Goal: Information Seeking & Learning: Find specific page/section

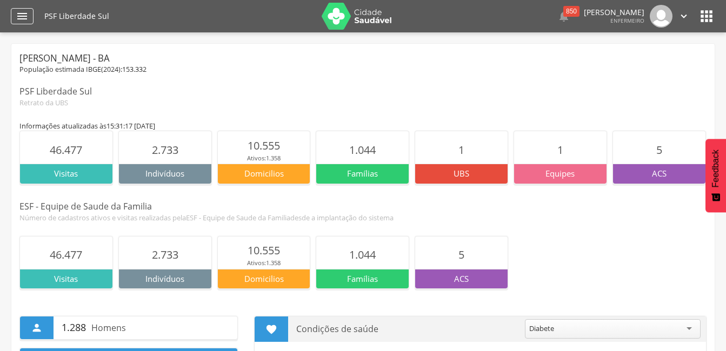
click at [18, 14] on icon "" at bounding box center [22, 16] width 13 height 13
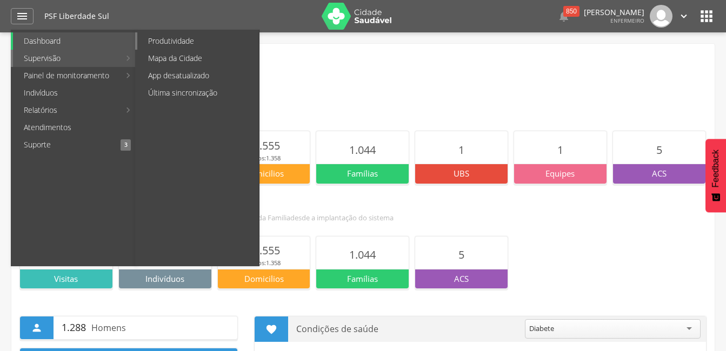
click at [173, 42] on link "Produtividade" at bounding box center [198, 40] width 122 height 17
type input "**********"
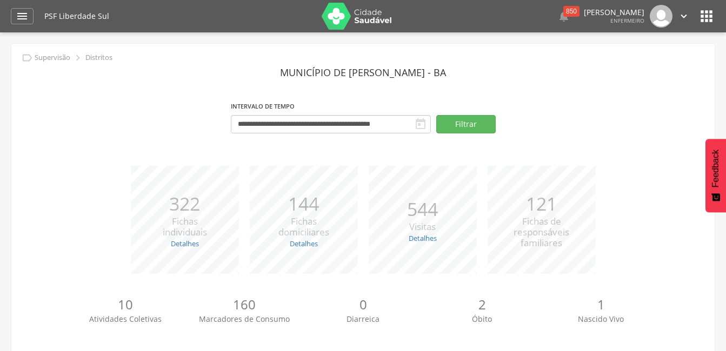
scroll to position [96, 0]
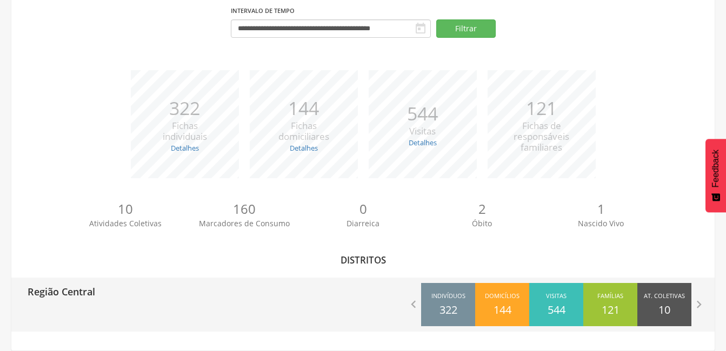
click at [79, 290] on p "Região Central" at bounding box center [62, 289] width 68 height 22
type input "**********"
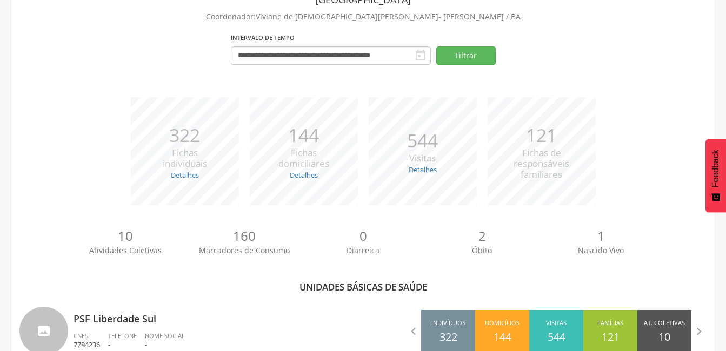
scroll to position [96, 0]
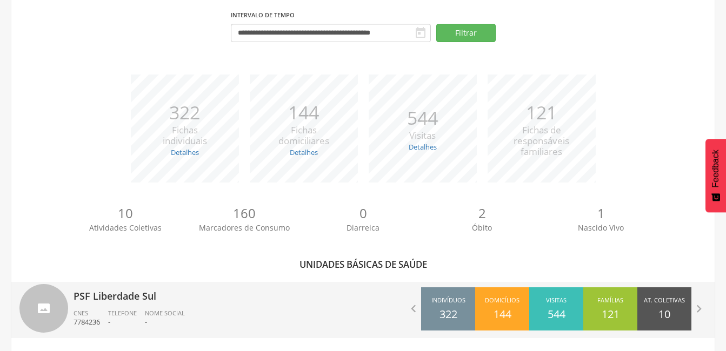
click at [113, 297] on p "PSF Liberdade Sul" at bounding box center [214, 293] width 282 height 22
type input "**********"
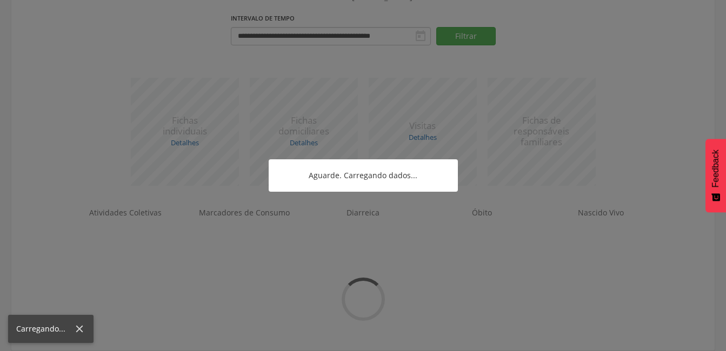
scroll to position [96, 0]
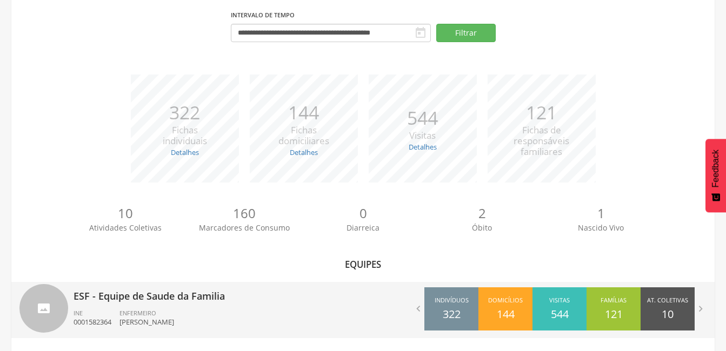
click at [117, 296] on p "ESF - Equipe de Saude da Familia" at bounding box center [214, 293] width 282 height 22
type input "**********"
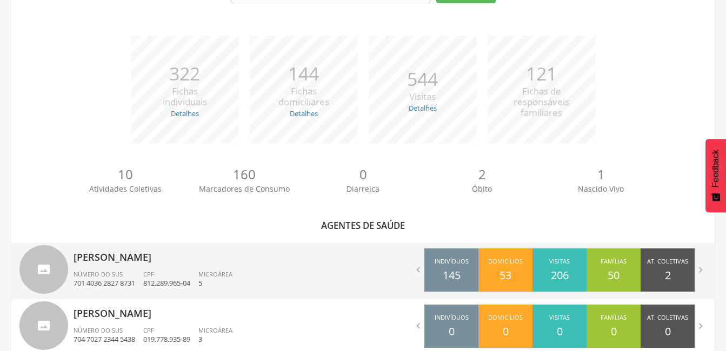
scroll to position [204, 0]
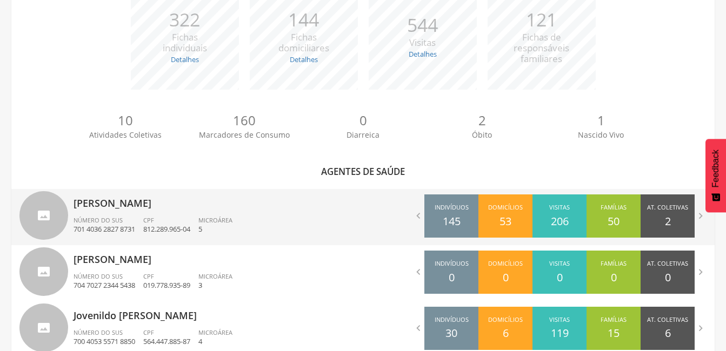
click at [102, 206] on p "[PERSON_NAME]" at bounding box center [214, 200] width 282 height 22
type input "**********"
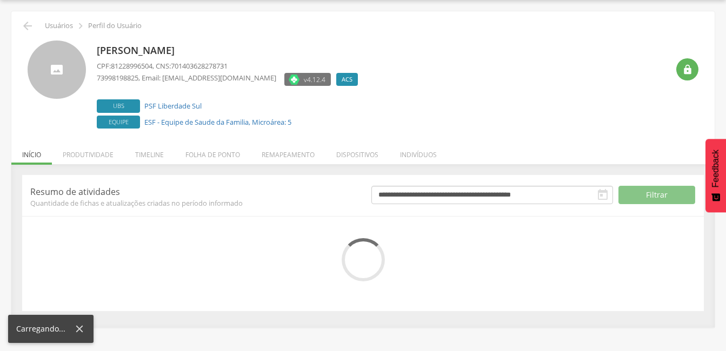
scroll to position [109, 0]
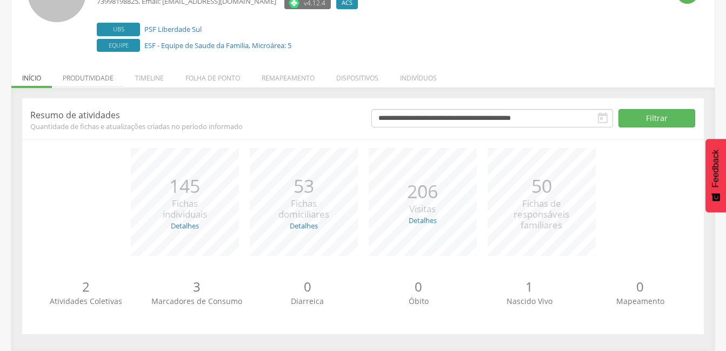
click at [90, 77] on li "Produtividade" at bounding box center [88, 75] width 72 height 25
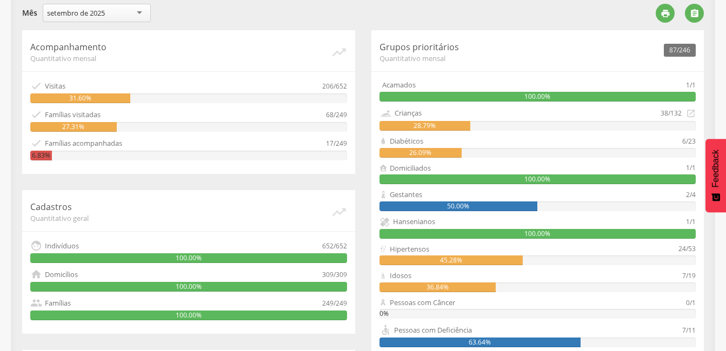
scroll to position [150, 0]
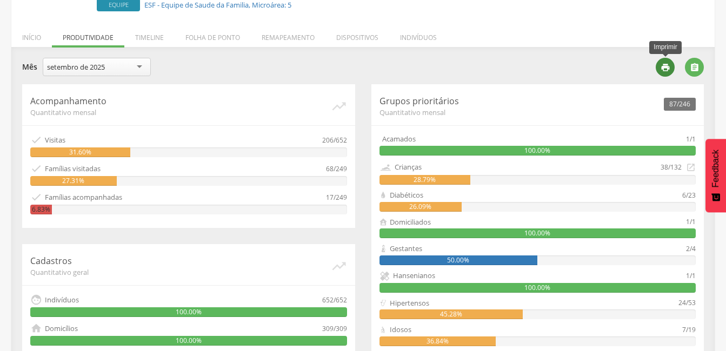
click at [662, 71] on icon "" at bounding box center [665, 68] width 10 height 10
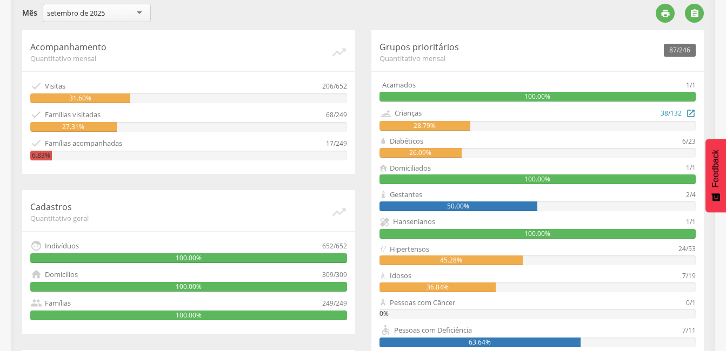
click at [445, 124] on div "28.79%" at bounding box center [424, 126] width 91 height 10
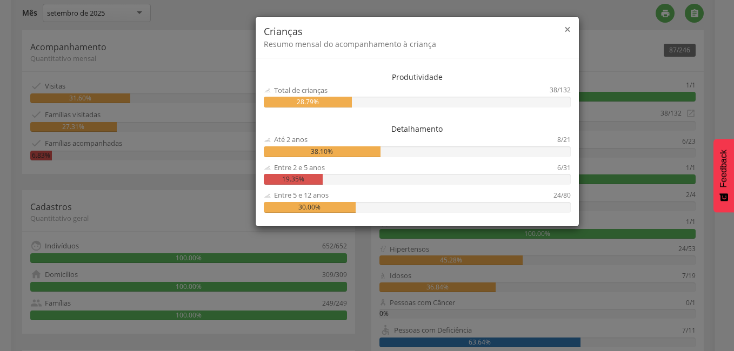
click at [570, 33] on span "×" at bounding box center [567, 29] width 6 height 15
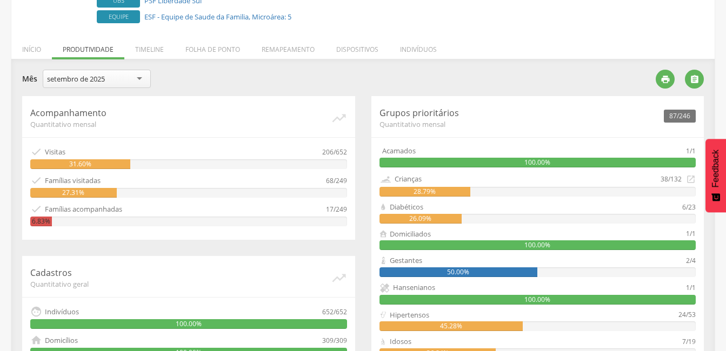
scroll to position [0, 0]
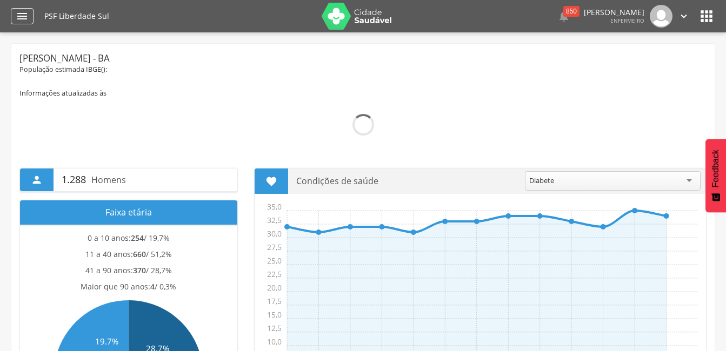
click at [23, 12] on icon "" at bounding box center [22, 16] width 13 height 13
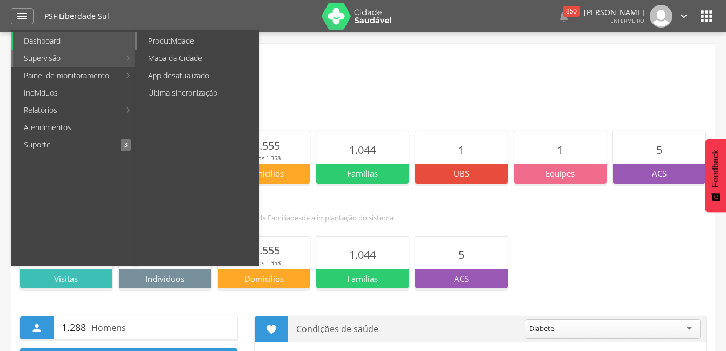
click at [159, 39] on link "Produtividade" at bounding box center [198, 40] width 122 height 17
type input "**********"
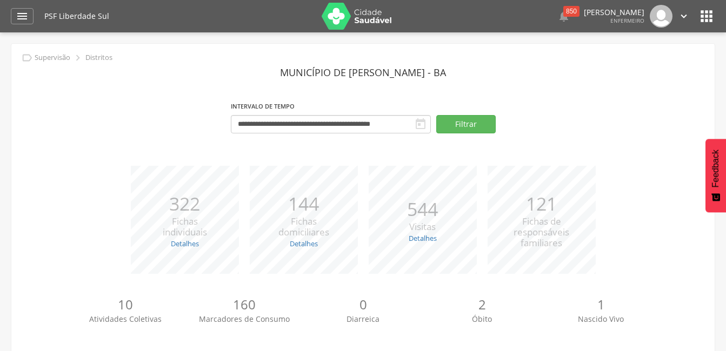
scroll to position [96, 0]
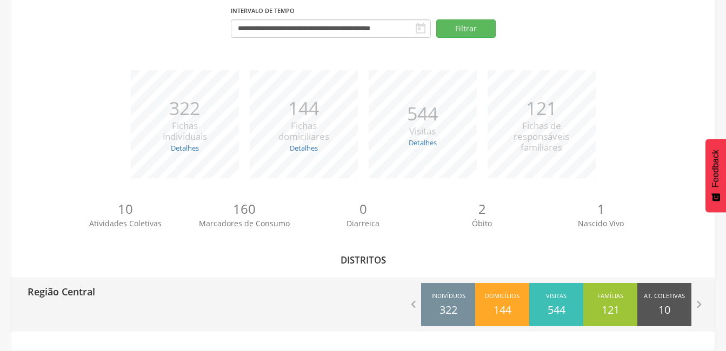
click at [82, 293] on p "Região Central" at bounding box center [62, 289] width 68 height 22
type input "**********"
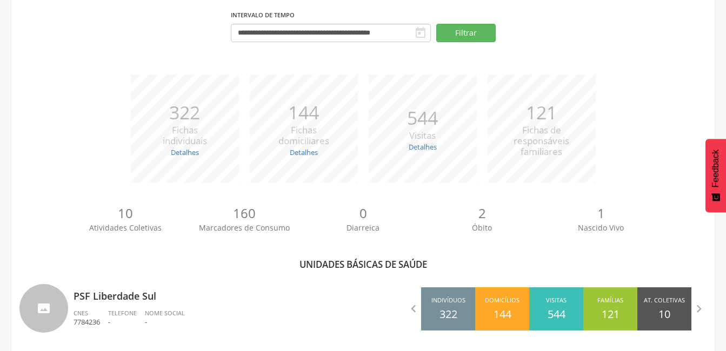
scroll to position [102, 0]
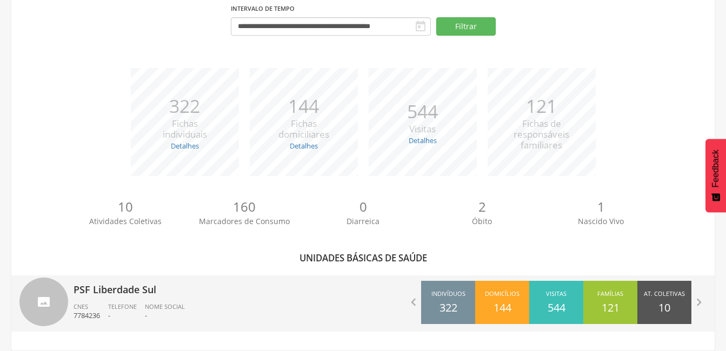
click at [106, 289] on p "PSF Liberdade Sul" at bounding box center [214, 287] width 282 height 22
type input "**********"
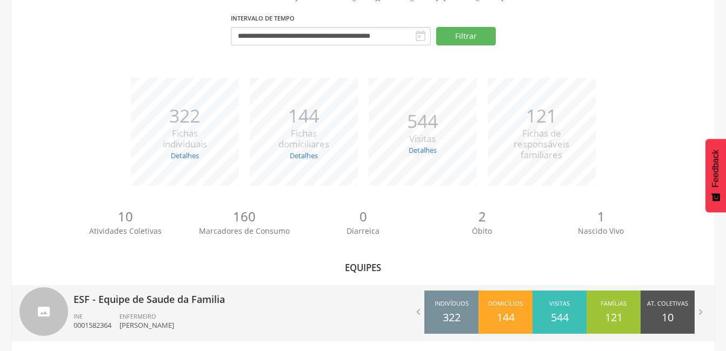
scroll to position [102, 0]
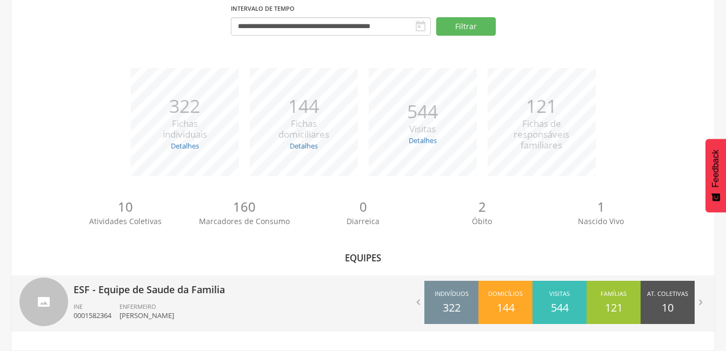
click at [119, 291] on p "ESF - Equipe de Saude da Familia" at bounding box center [214, 287] width 282 height 22
type input "**********"
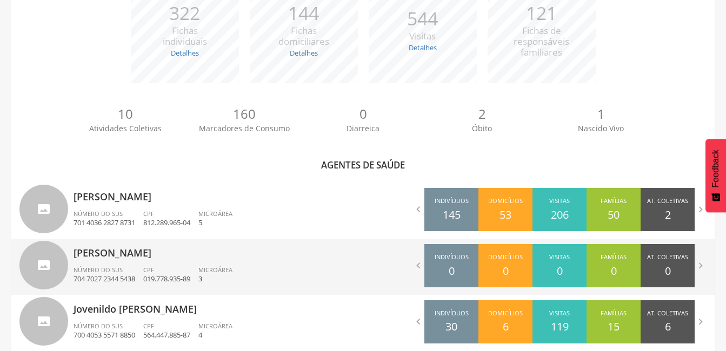
scroll to position [318, 0]
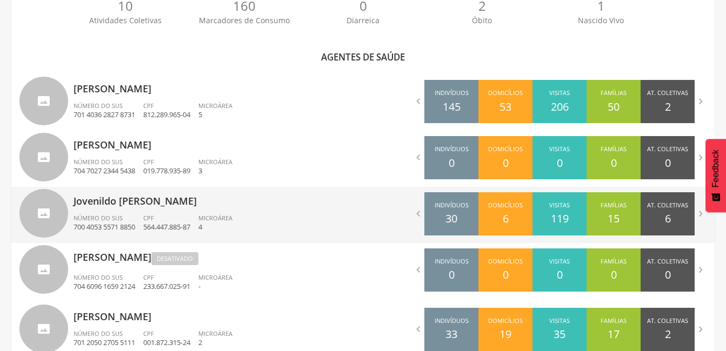
click at [109, 204] on p "Jovenildo [PERSON_NAME]" at bounding box center [214, 198] width 282 height 22
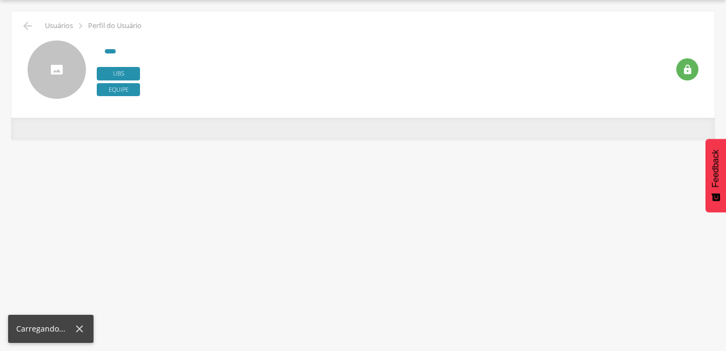
type input "**********"
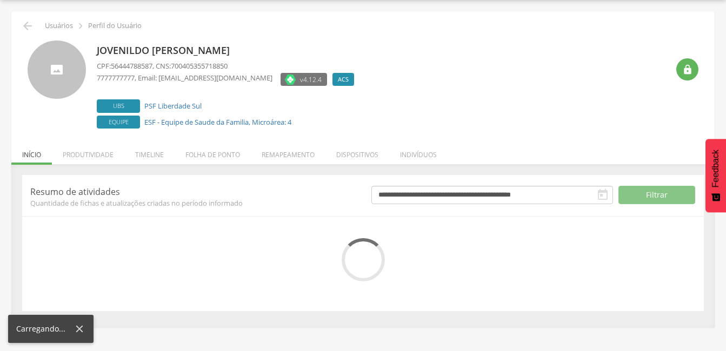
scroll to position [109, 0]
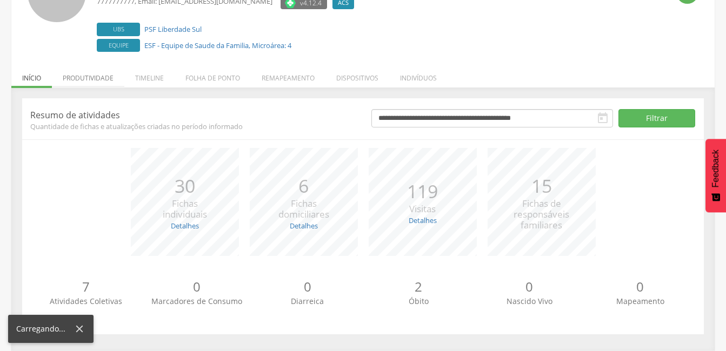
click at [82, 76] on li "Produtividade" at bounding box center [88, 75] width 72 height 25
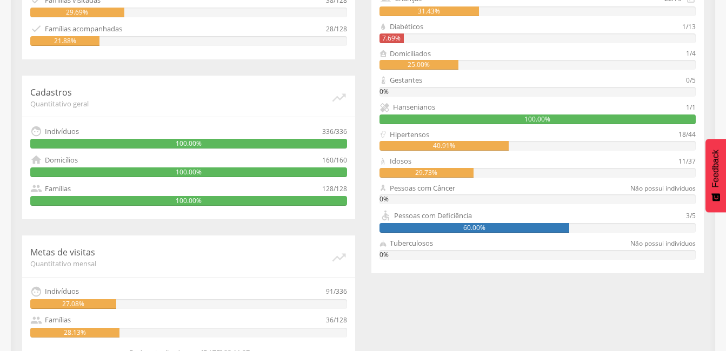
scroll to position [210, 0]
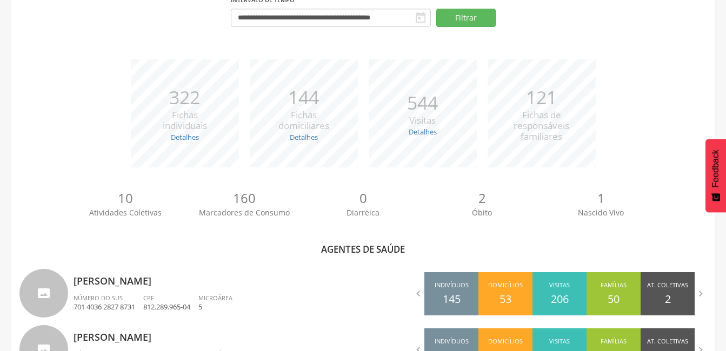
scroll to position [318, 0]
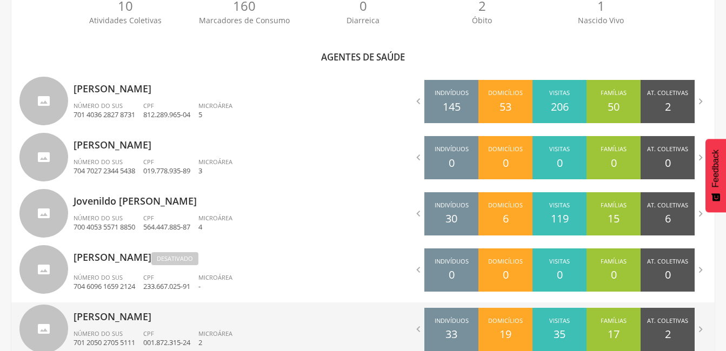
click at [116, 317] on p "[PERSON_NAME]" at bounding box center [214, 314] width 282 height 22
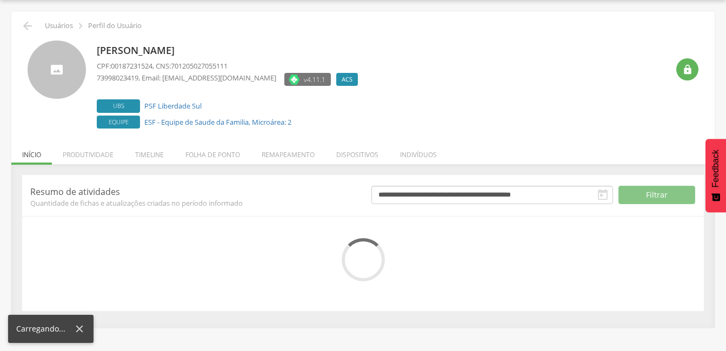
scroll to position [109, 0]
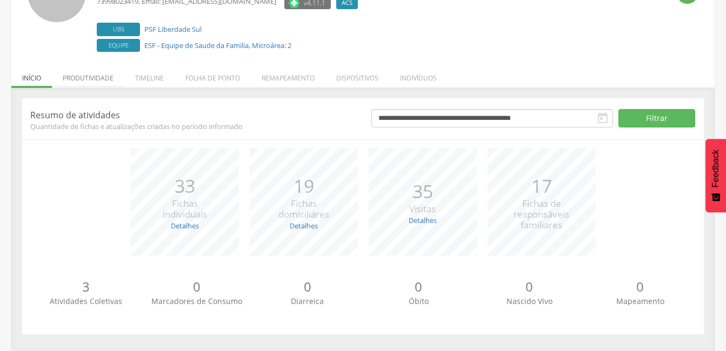
click at [81, 79] on li "Produtividade" at bounding box center [88, 75] width 72 height 25
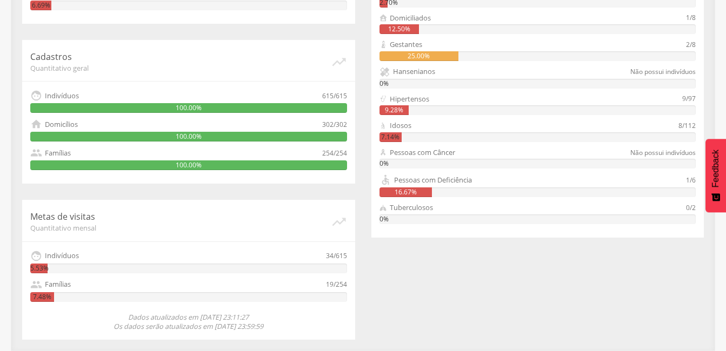
scroll to position [84, 0]
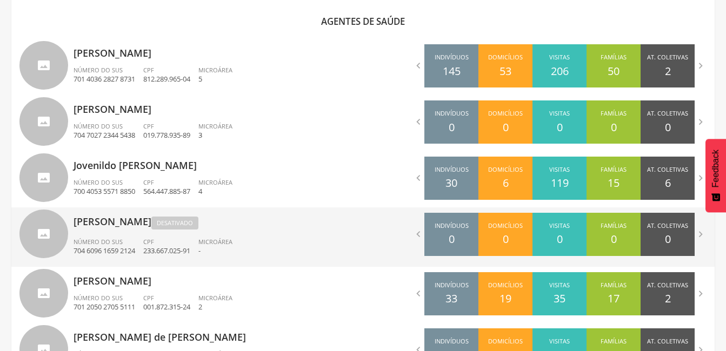
scroll to position [401, 0]
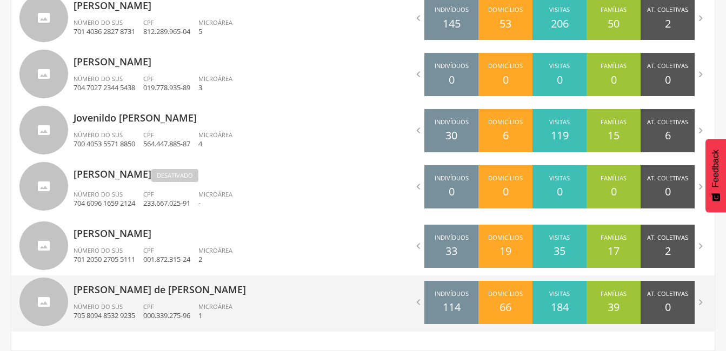
click at [148, 290] on p "[PERSON_NAME] de [PERSON_NAME]" at bounding box center [214, 287] width 282 height 22
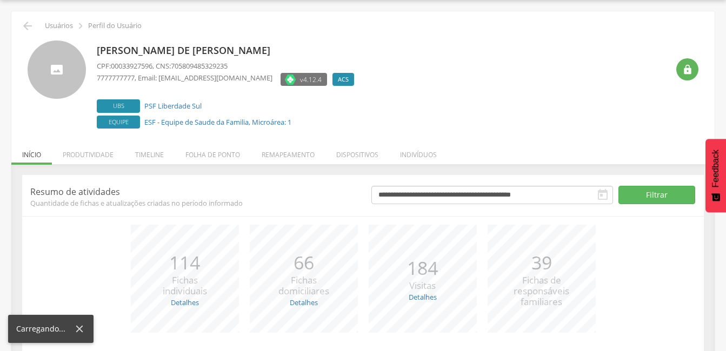
scroll to position [109, 0]
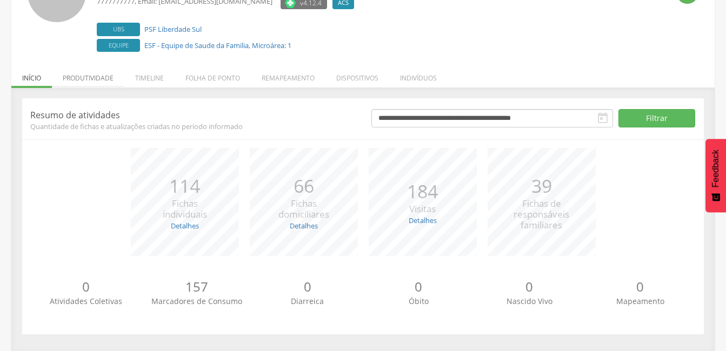
click at [83, 79] on li "Produtividade" at bounding box center [88, 75] width 72 height 25
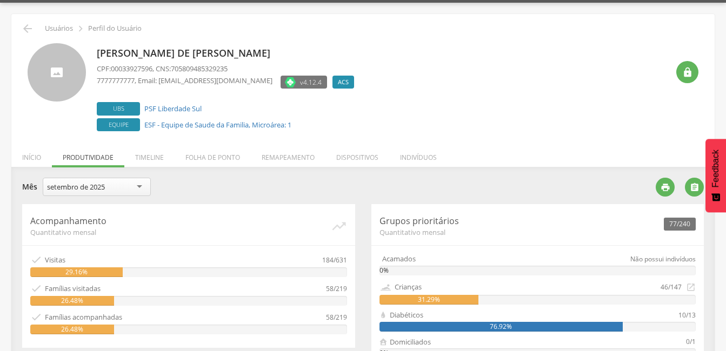
scroll to position [0, 0]
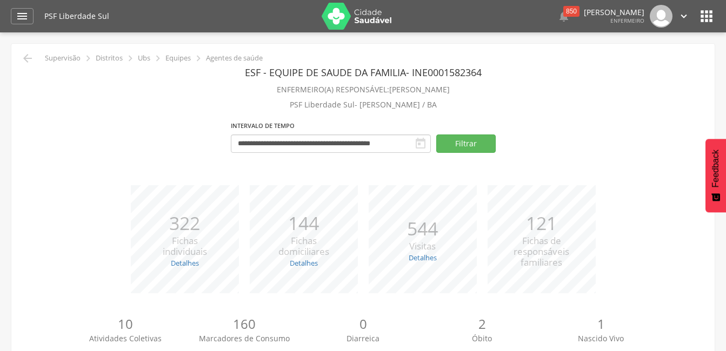
scroll to position [270, 0]
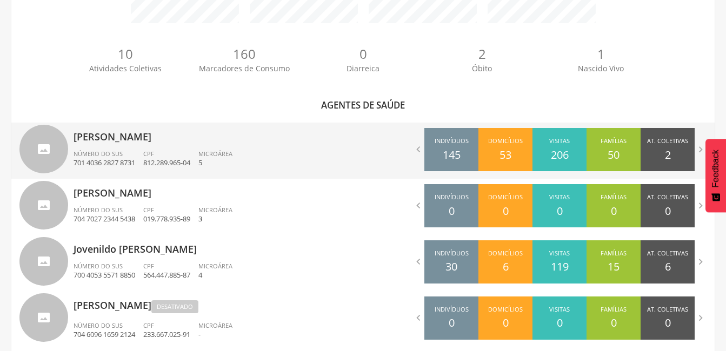
click at [98, 138] on p "[PERSON_NAME]" at bounding box center [214, 134] width 282 height 22
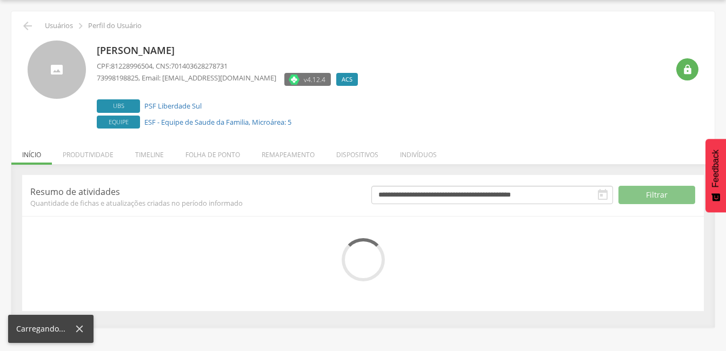
scroll to position [109, 0]
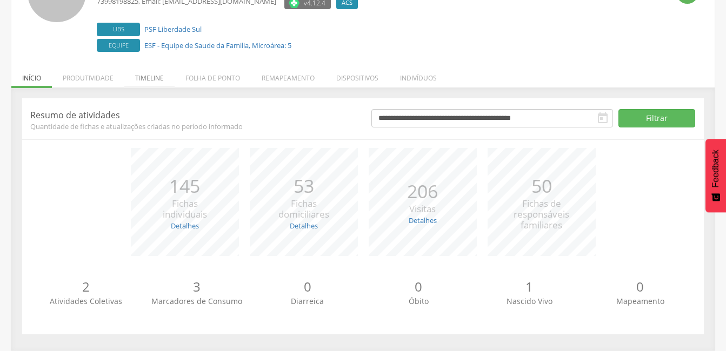
click at [152, 79] on li "Timeline" at bounding box center [149, 75] width 50 height 25
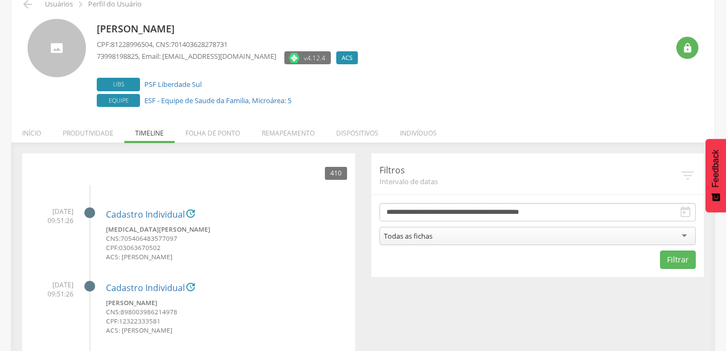
scroll to position [108, 0]
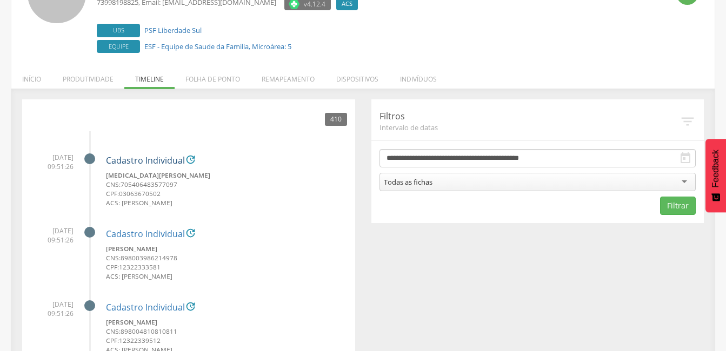
click at [135, 157] on link "Cadastro Individual" at bounding box center [145, 161] width 79 height 10
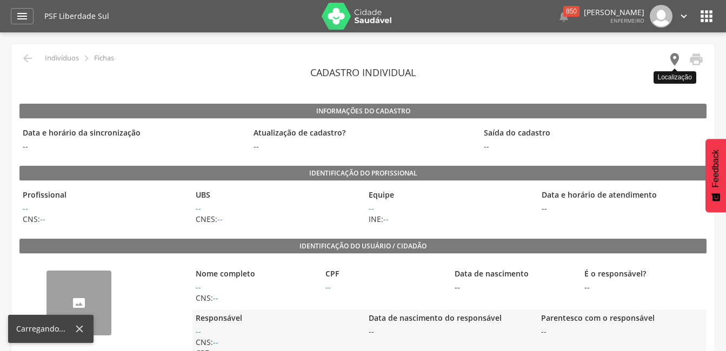
click at [676, 59] on icon "" at bounding box center [674, 59] width 15 height 15
click at [673, 59] on icon "" at bounding box center [674, 59] width 15 height 15
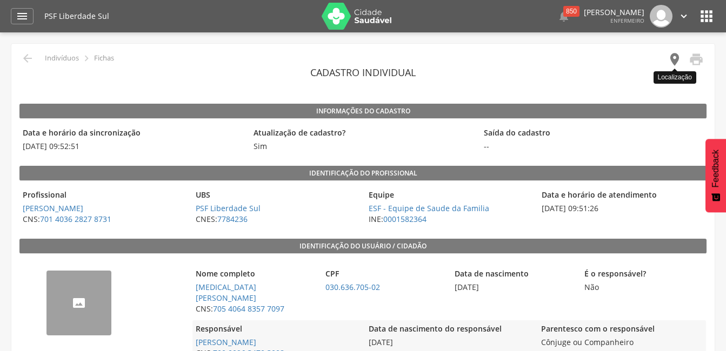
click at [672, 58] on icon "" at bounding box center [674, 59] width 15 height 15
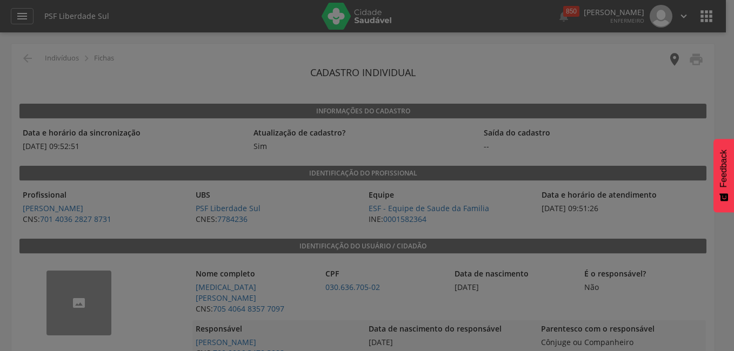
click at [672, 58] on div at bounding box center [367, 175] width 734 height 351
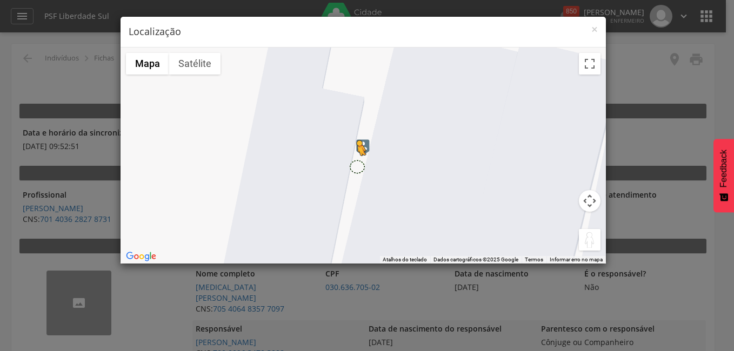
drag, startPoint x: 589, startPoint y: 237, endPoint x: 358, endPoint y: 163, distance: 242.7
click at [357, 166] on div "Pressione as teclas Alt + Enter para ativar o recurso de arrastar com o teclado…" at bounding box center [362, 156] width 485 height 216
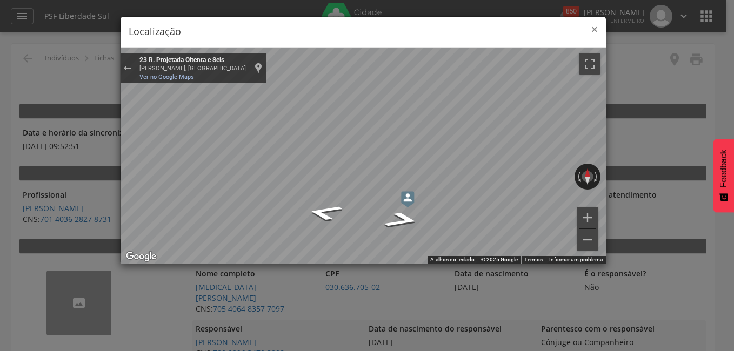
click at [591, 26] on span "×" at bounding box center [594, 29] width 6 height 15
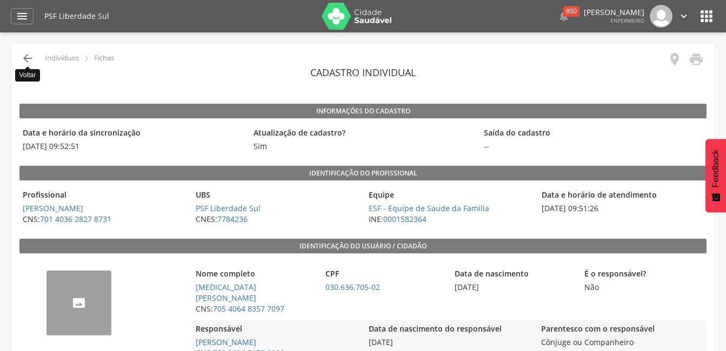
click at [27, 60] on icon "" at bounding box center [27, 58] width 13 height 13
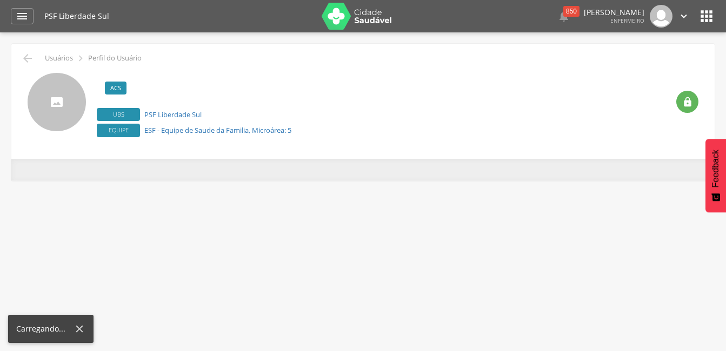
scroll to position [32, 0]
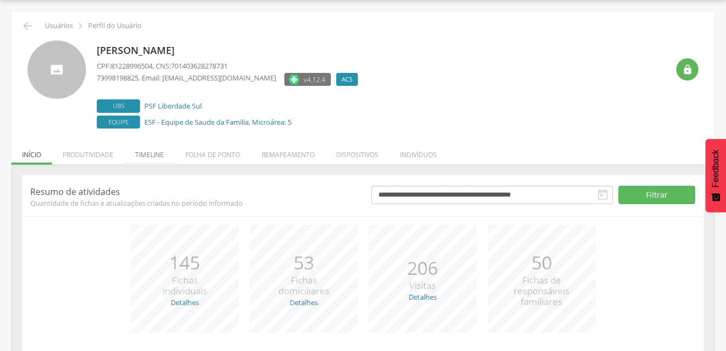
click at [156, 157] on li "Timeline" at bounding box center [149, 151] width 50 height 25
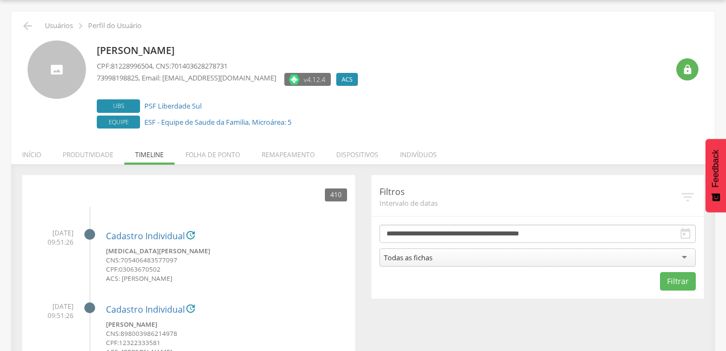
scroll to position [86, 0]
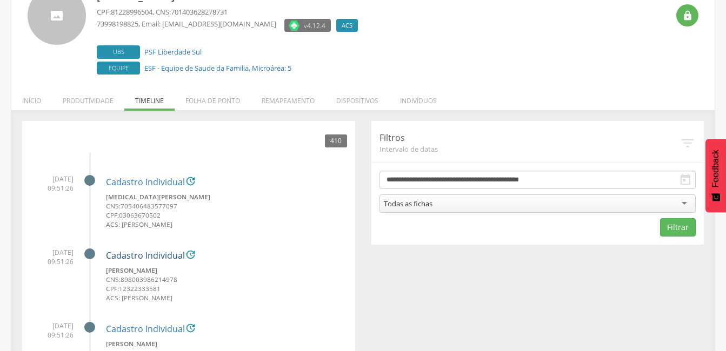
click at [138, 253] on link "Cadastro Individual" at bounding box center [145, 256] width 79 height 10
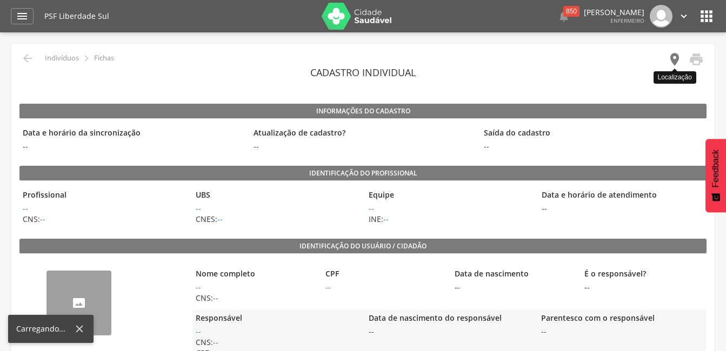
click at [672, 58] on icon "" at bounding box center [674, 59] width 15 height 15
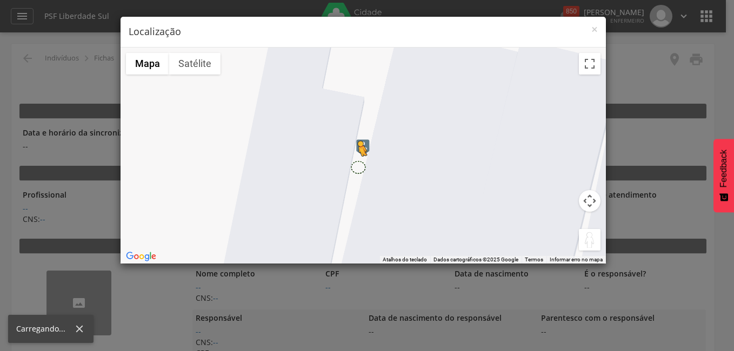
drag, startPoint x: 588, startPoint y: 236, endPoint x: 362, endPoint y: 167, distance: 236.6
click at [359, 167] on div "Pressione as teclas Alt + Enter para ativar o recurso de arrastar com o teclado…" at bounding box center [362, 156] width 485 height 216
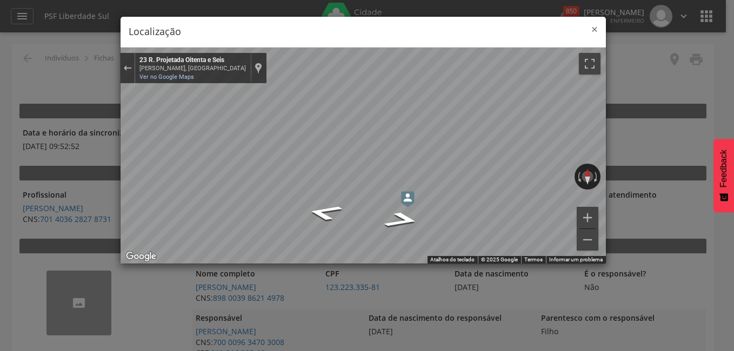
click at [594, 31] on span "×" at bounding box center [594, 29] width 6 height 15
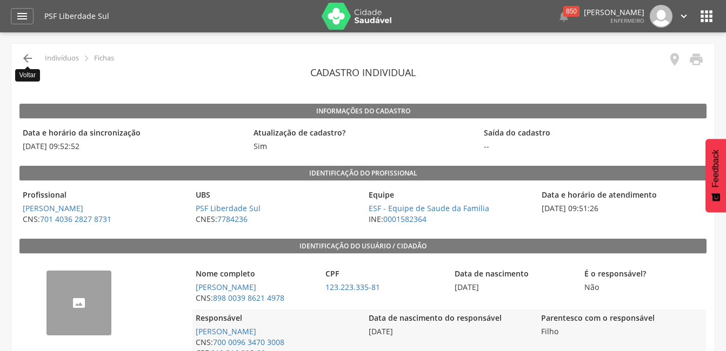
click at [26, 59] on icon "" at bounding box center [27, 58] width 13 height 13
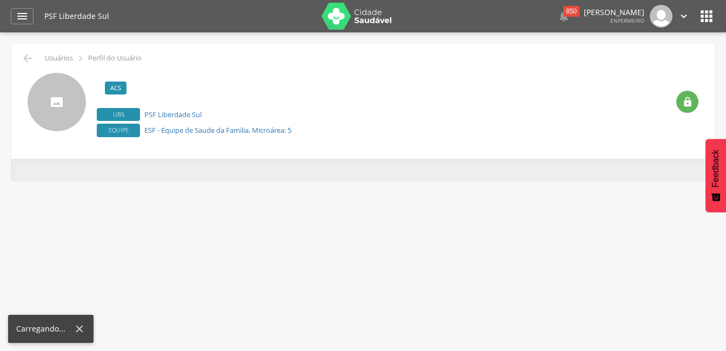
scroll to position [32, 0]
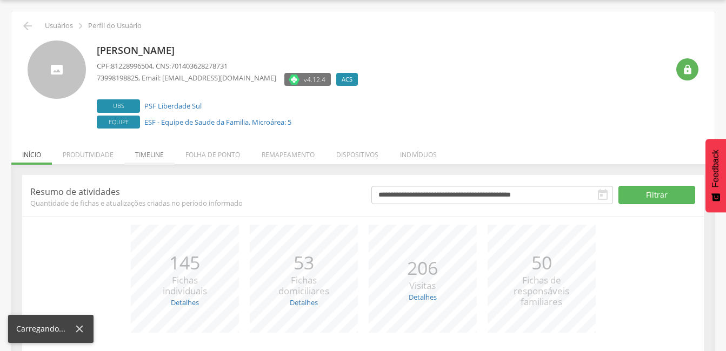
click at [144, 158] on li "Timeline" at bounding box center [149, 151] width 50 height 25
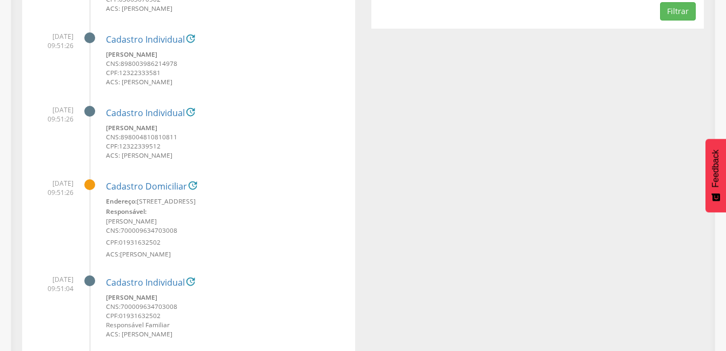
scroll to position [411, 0]
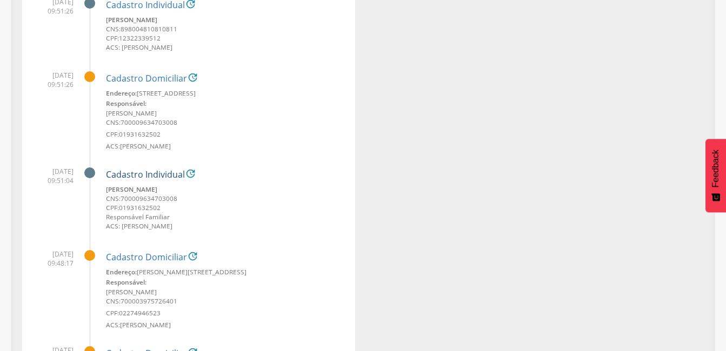
click at [157, 175] on link "Cadastro Individual" at bounding box center [145, 175] width 79 height 10
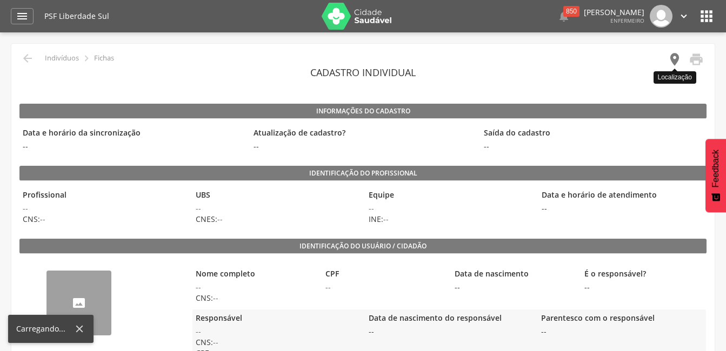
click at [672, 56] on icon "" at bounding box center [674, 59] width 15 height 15
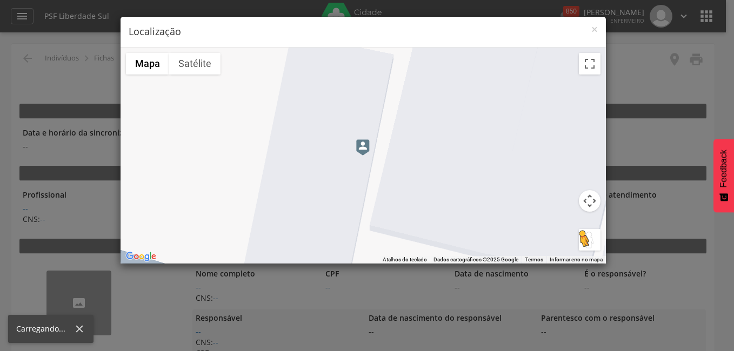
click at [584, 244] on button "Arraste o Pegman até o mapa para abrir o Street View" at bounding box center [590, 240] width 22 height 22
drag, startPoint x: 584, startPoint y: 237, endPoint x: 363, endPoint y: 163, distance: 233.6
click at [363, 163] on div "Pressione as teclas Alt + Enter para ativar o recurso de arrastar com o teclado…" at bounding box center [362, 156] width 485 height 216
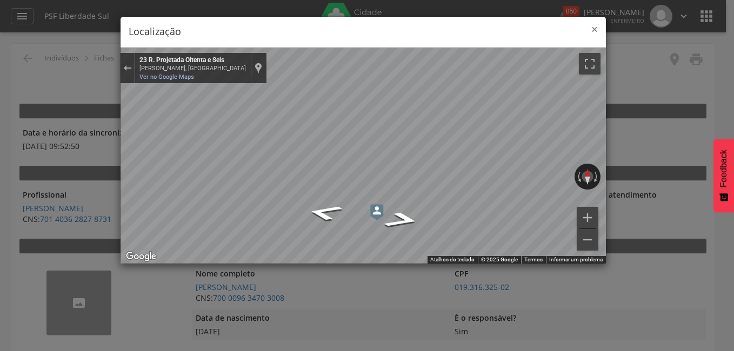
click at [592, 30] on span "×" at bounding box center [594, 29] width 6 height 15
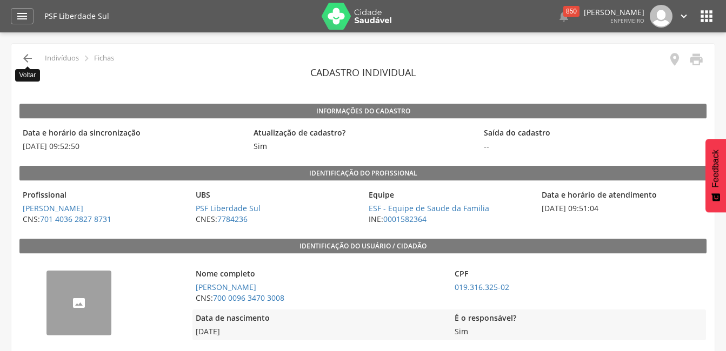
click at [24, 58] on icon "" at bounding box center [27, 58] width 13 height 13
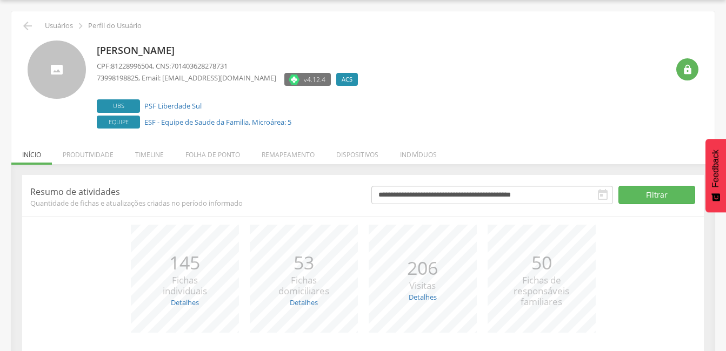
scroll to position [109, 0]
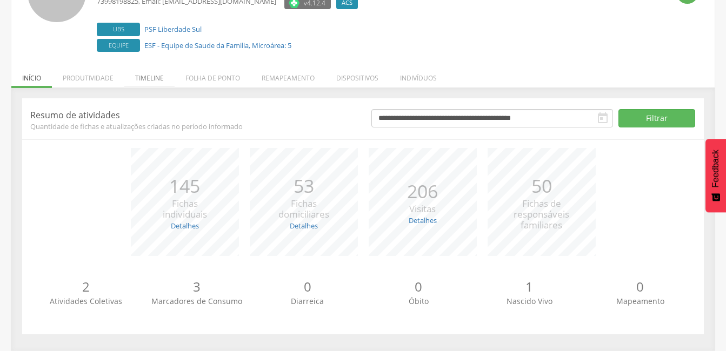
click at [149, 77] on li "Timeline" at bounding box center [149, 75] width 50 height 25
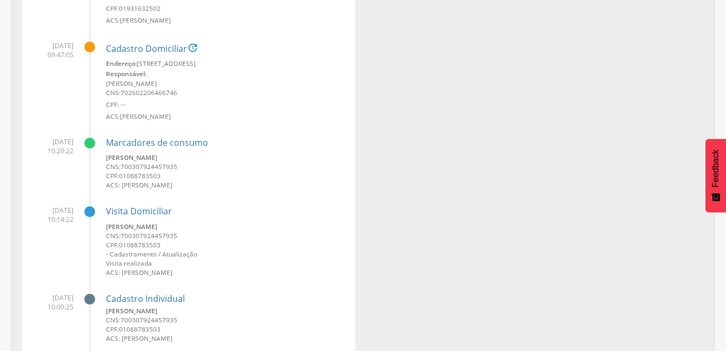
scroll to position [758, 0]
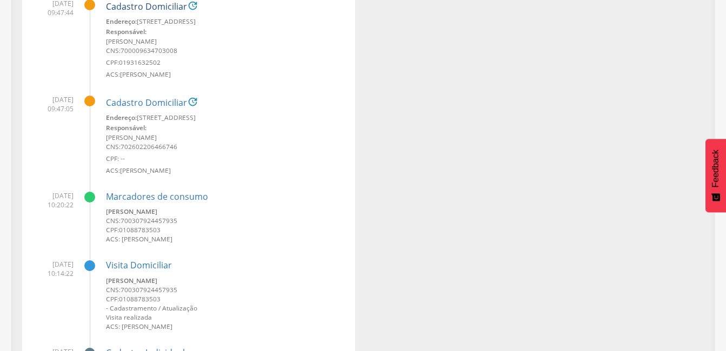
click at [130, 10] on link "Cadastro Domiciliar" at bounding box center [146, 7] width 81 height 10
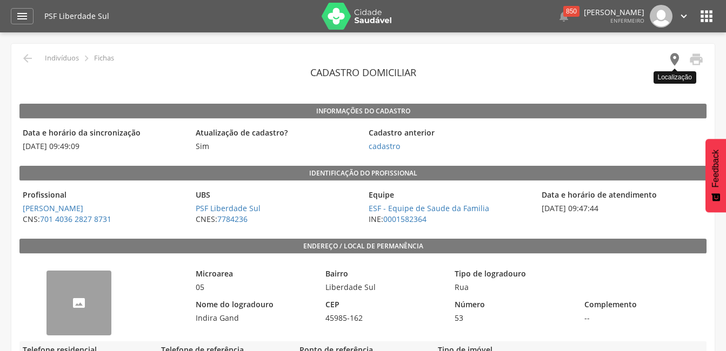
click at [671, 58] on icon "" at bounding box center [674, 59] width 15 height 15
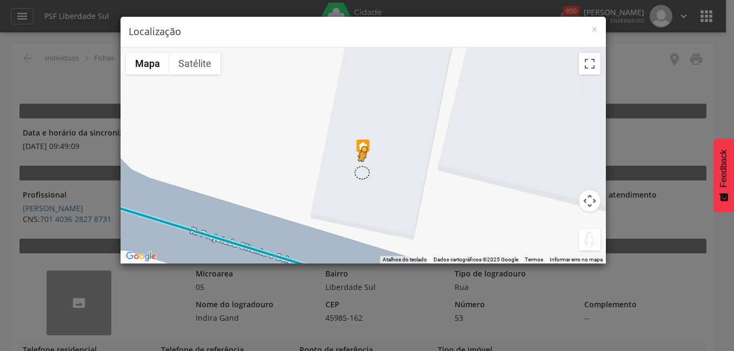
drag, startPoint x: 591, startPoint y: 240, endPoint x: 364, endPoint y: 175, distance: 236.2
click at [362, 172] on div "Pressione as teclas Alt + Enter para ativar o recurso de arrastar com o teclado…" at bounding box center [362, 156] width 485 height 216
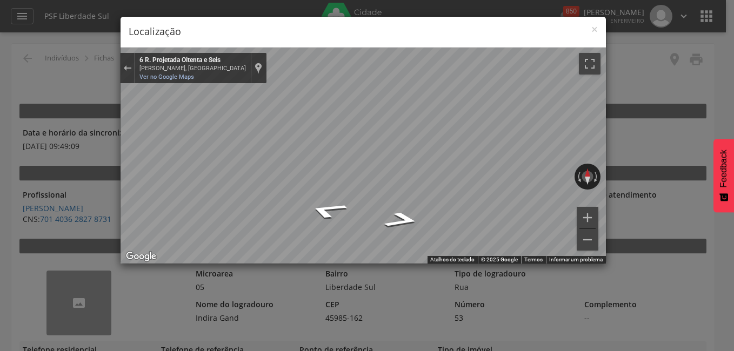
click at [182, 69] on div "[PERSON_NAME], [GEOGRAPHIC_DATA]" at bounding box center [192, 68] width 106 height 7
click at [176, 77] on link "Ver no Google Maps" at bounding box center [166, 76] width 55 height 7
click at [254, 65] on div "Exibir localização no mapa" at bounding box center [258, 68] width 8 height 12
